Goal: Task Accomplishment & Management: Manage account settings

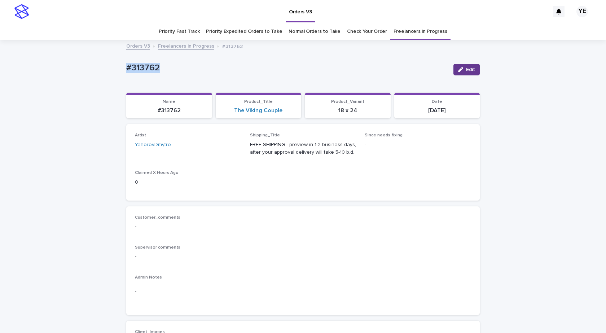
click at [470, 71] on span "Edit" at bounding box center [470, 69] width 9 height 5
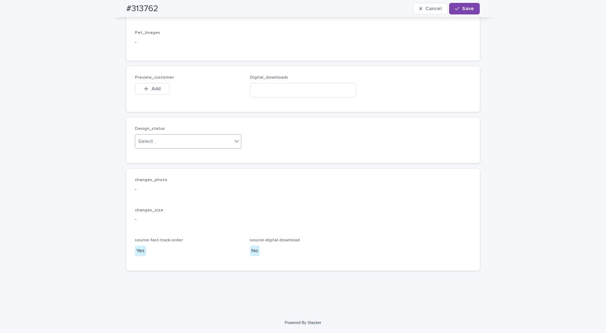
scroll to position [504, 0]
click at [176, 147] on div "Select..." at bounding box center [183, 142] width 97 height 12
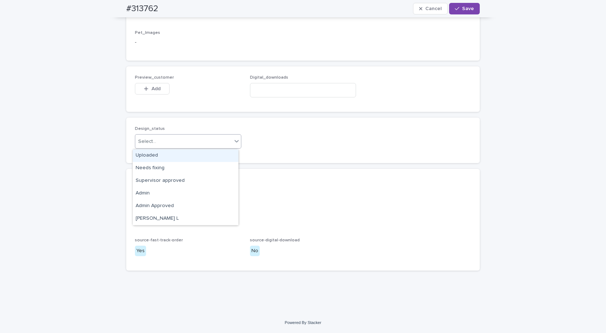
click at [140, 155] on div "Uploaded" at bounding box center [186, 155] width 106 height 13
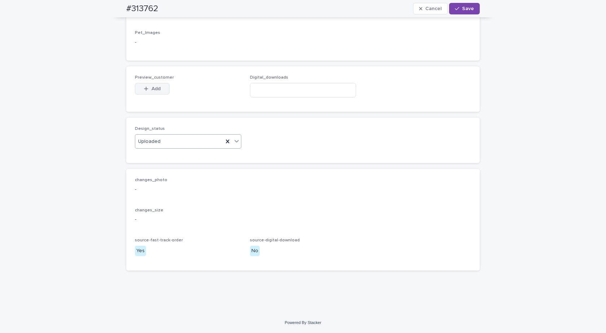
click at [146, 86] on div "button" at bounding box center [147, 88] width 7 height 5
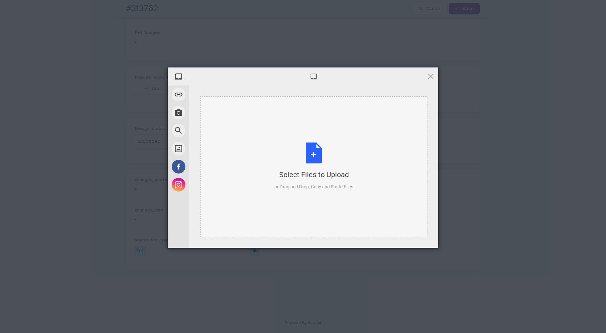
click at [311, 156] on div "Select Files to Upload or Drag and Drop, Copy and Paste Files" at bounding box center [314, 167] width 79 height 48
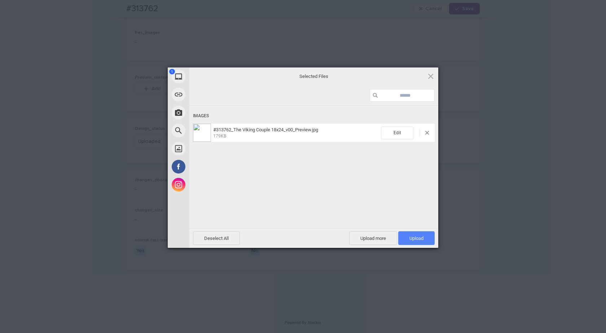
click at [421, 231] on span "Upload 1" at bounding box center [416, 238] width 36 height 14
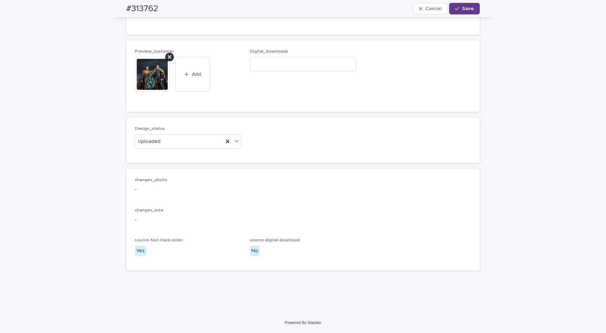
click at [459, 9] on div "button" at bounding box center [458, 8] width 7 height 5
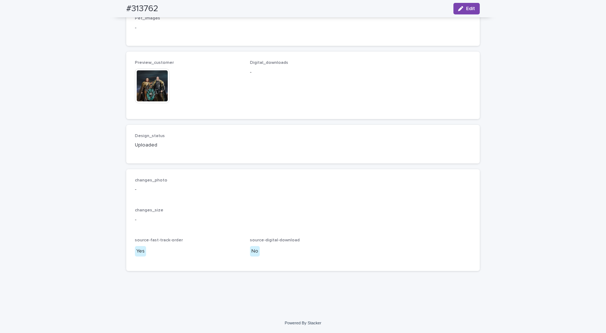
click at [147, 91] on img at bounding box center [152, 86] width 35 height 35
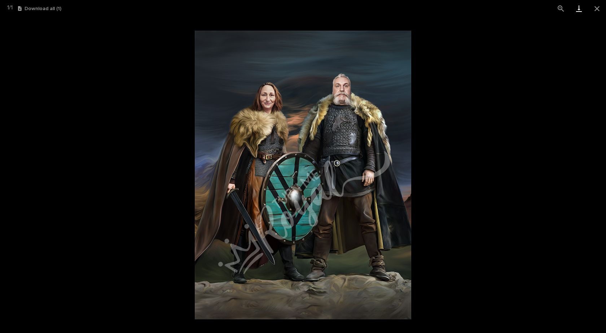
drag, startPoint x: 599, startPoint y: 5, endPoint x: 574, endPoint y: 10, distance: 25.8
click at [599, 5] on button "Close gallery" at bounding box center [597, 8] width 18 height 17
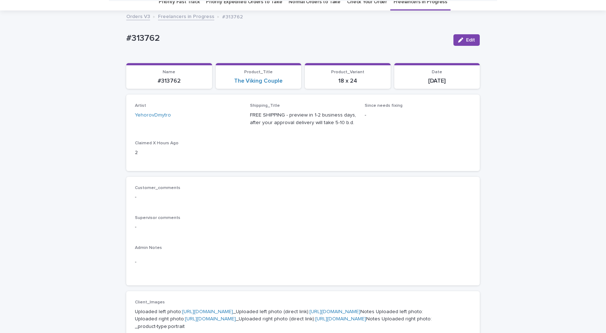
scroll to position [0, 0]
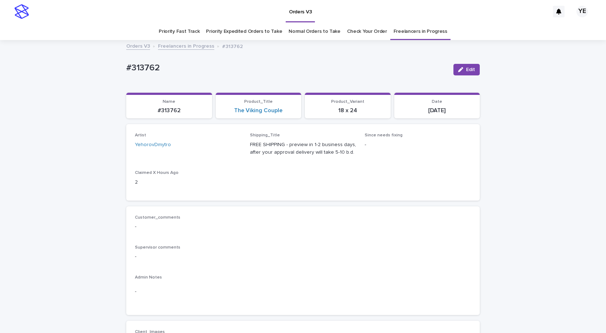
click at [191, 47] on link "Freelancers in Progress" at bounding box center [186, 46] width 56 height 8
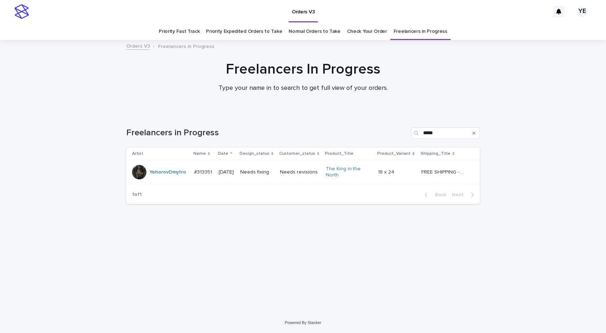
click at [169, 180] on td "YehorovDmytro" at bounding box center [158, 172] width 65 height 24
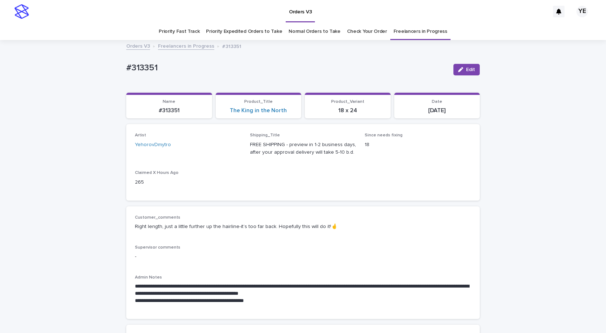
click at [178, 49] on link "Freelancers in Progress" at bounding box center [186, 46] width 56 height 8
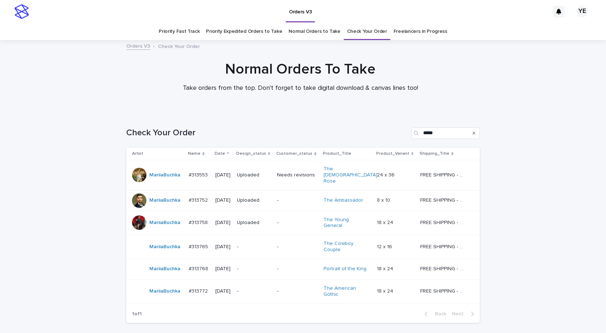
click at [189, 241] on div "#313765 #313765" at bounding box center [199, 247] width 21 height 12
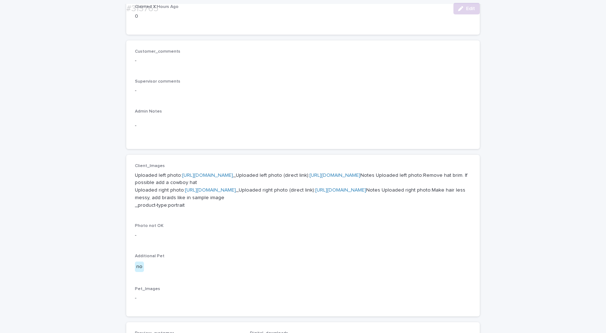
scroll to position [253, 0]
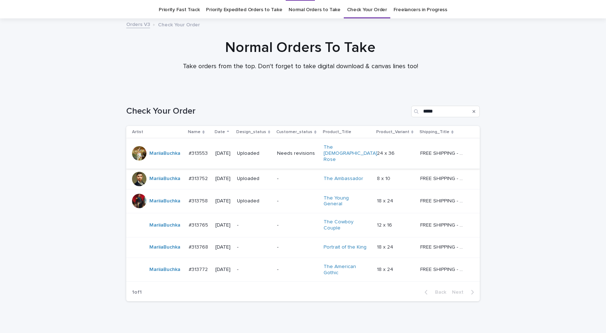
scroll to position [23, 0]
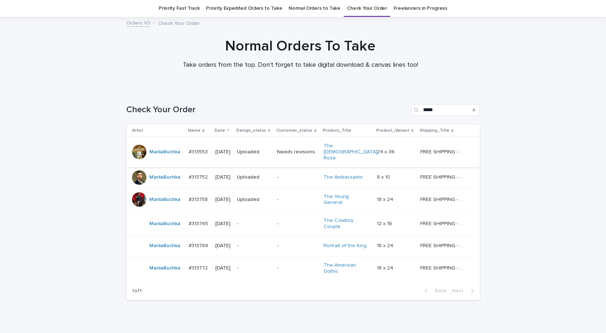
click at [174, 239] on div "MariiaBuchka" at bounding box center [157, 246] width 51 height 14
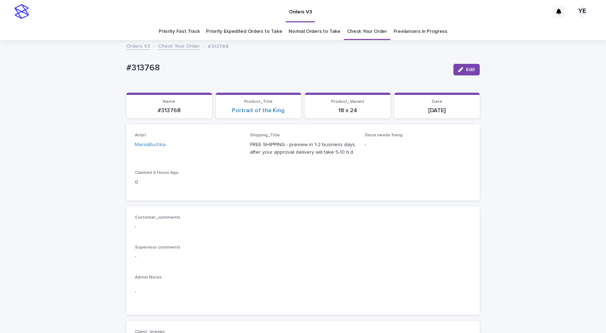
scroll to position [217, 0]
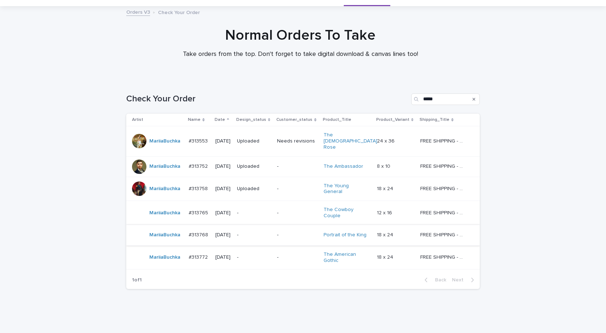
scroll to position [39, 0]
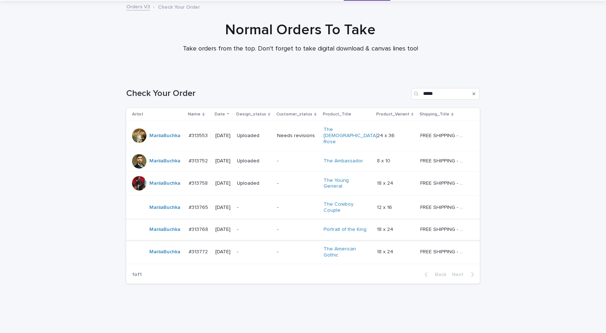
click at [170, 246] on div "MariiaBuchka" at bounding box center [164, 252] width 31 height 12
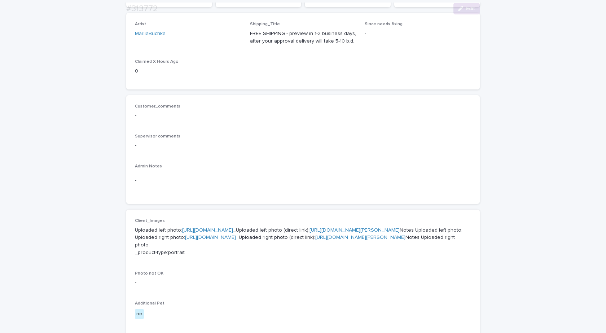
scroll to position [217, 0]
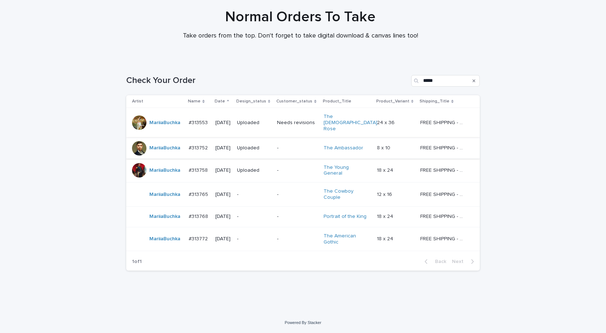
scroll to position [23, 0]
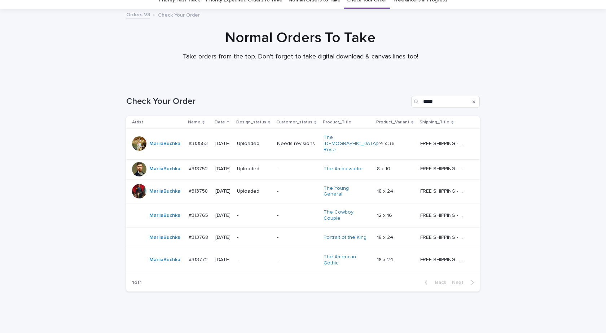
scroll to position [36, 0]
